Goal: Task Accomplishment & Management: Complete application form

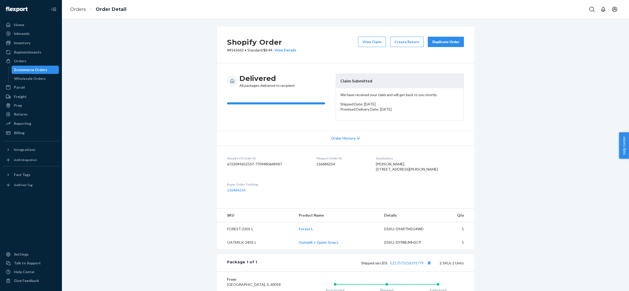
click at [21, 68] on div "Ecommerce Orders" at bounding box center [30, 69] width 33 height 5
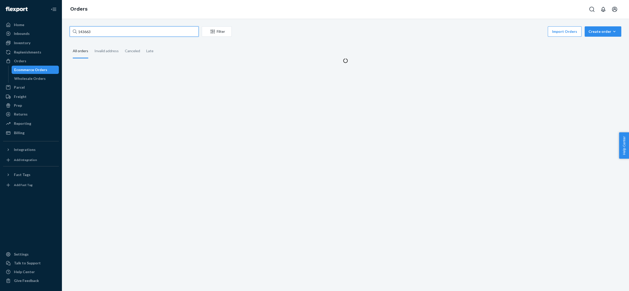
click at [102, 31] on input "143663" at bounding box center [134, 31] width 129 height 10
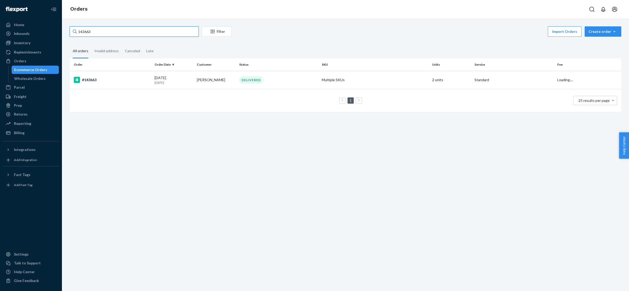
paste input "6604"
type input "146604"
click at [92, 82] on div "#146604" at bounding box center [112, 80] width 77 height 6
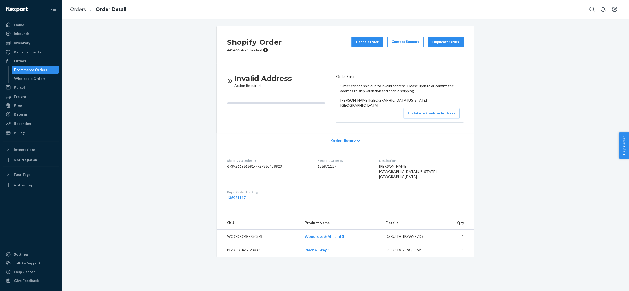
click at [420, 118] on button "Update or Confirm Address" at bounding box center [432, 113] width 56 height 10
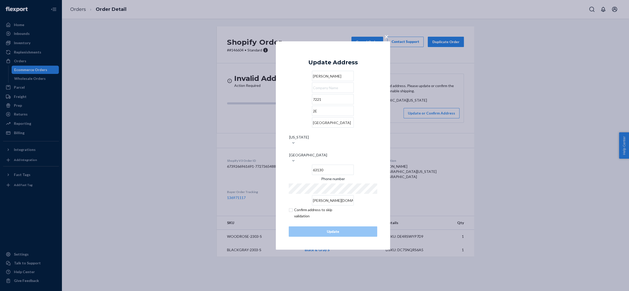
click at [312, 116] on input "2E" at bounding box center [333, 111] width 42 height 10
click at [312, 104] on input "7221" at bounding box center [333, 99] width 42 height 10
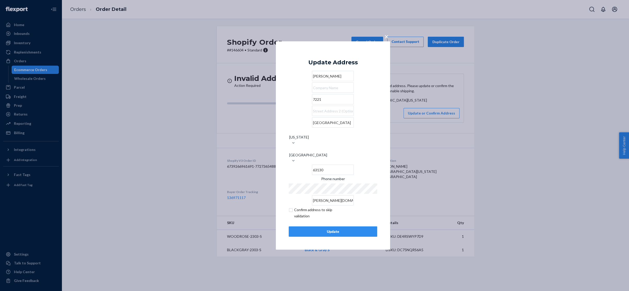
paste input "[STREET_ADDRESS][PERSON_NAME]"
type input "[STREET_ADDRESS][PERSON_NAME]"
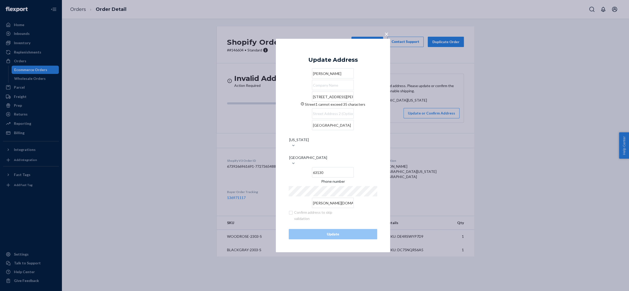
scroll to position [0, 11]
click at [346, 102] on input "[STREET_ADDRESS][PERSON_NAME]" at bounding box center [333, 96] width 42 height 10
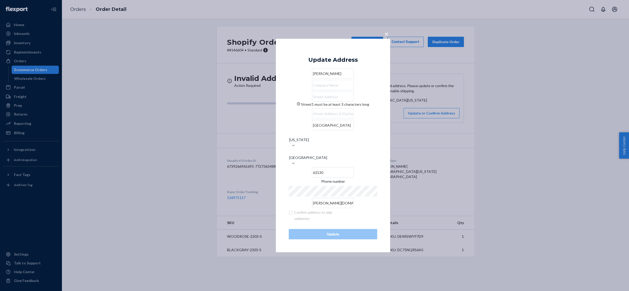
paste input "[STREET_ADDRESS][PERSON_NAME]"
type input "[STREET_ADDRESS][PERSON_NAME]"
drag, startPoint x: 346, startPoint y: 109, endPoint x: 266, endPoint y: 114, distance: 80.2
click at [266, 114] on div "× Update Address [PERSON_NAME][GEOGRAPHIC_DATA][STREET_ADDRESS][PERSON_NAME][ST…" at bounding box center [314, 145] width 629 height 291
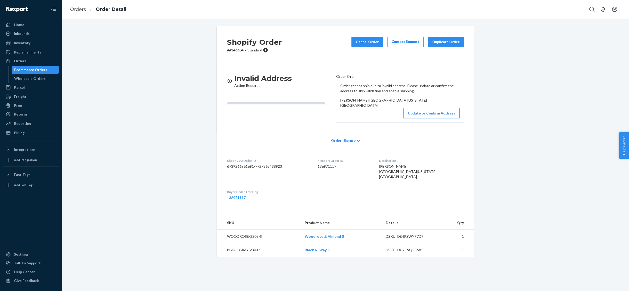
click at [433, 118] on button "Update or Confirm Address" at bounding box center [432, 113] width 56 height 10
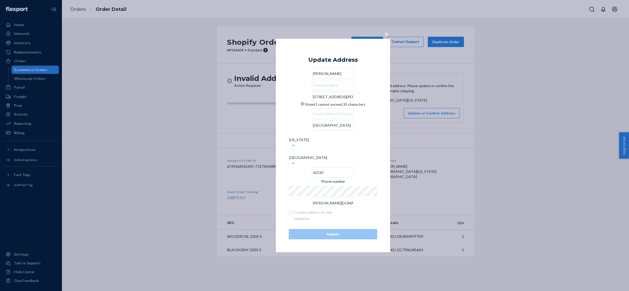
click at [323, 102] on input "[STREET_ADDRESS][PERSON_NAME]" at bounding box center [333, 96] width 42 height 10
click at [340, 102] on input "[STREET_ADDRESS][PERSON_NAME]" at bounding box center [333, 96] width 42 height 10
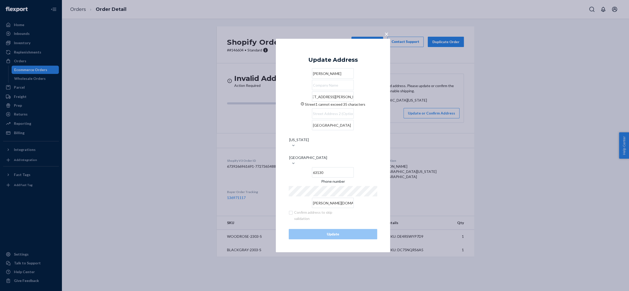
click at [312, 102] on input "[STREET_ADDRESS][PERSON_NAME]" at bounding box center [333, 96] width 42 height 10
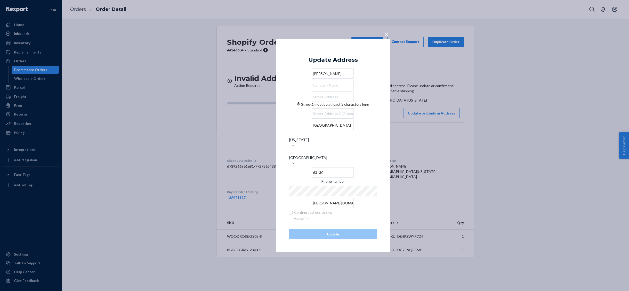
click at [270, 149] on div "× Update Address [PERSON_NAME][GEOGRAPHIC_DATA] must be at least 3 characters […" at bounding box center [314, 145] width 629 height 291
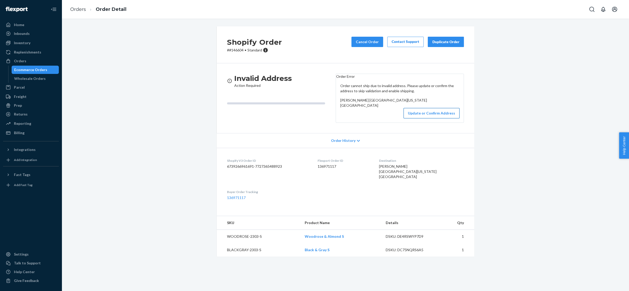
click at [432, 118] on button "Update or Confirm Address" at bounding box center [432, 113] width 56 height 10
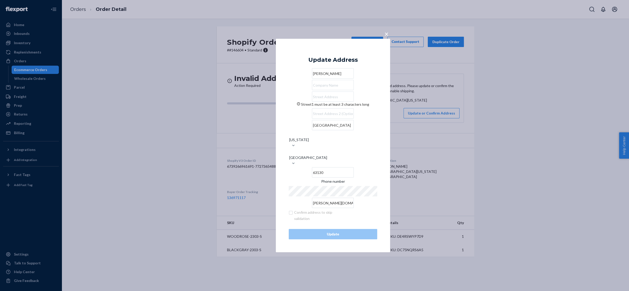
click at [312, 102] on input "Street1 must be at least 3 characters long" at bounding box center [333, 96] width 42 height 10
paste input "[STREET_ADDRESS][PERSON_NAME]"
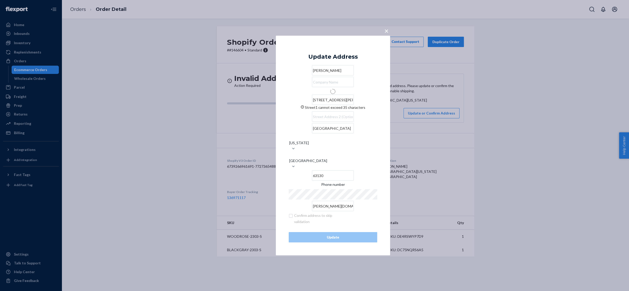
type input "[STREET_ADDRESS][PERSON_NAME]"
type input "Apt 2e"
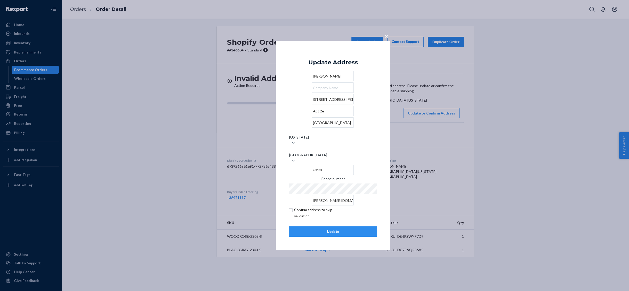
click at [337, 229] on div "Update" at bounding box center [333, 231] width 80 height 5
